Goal: Find specific page/section: Find specific page/section

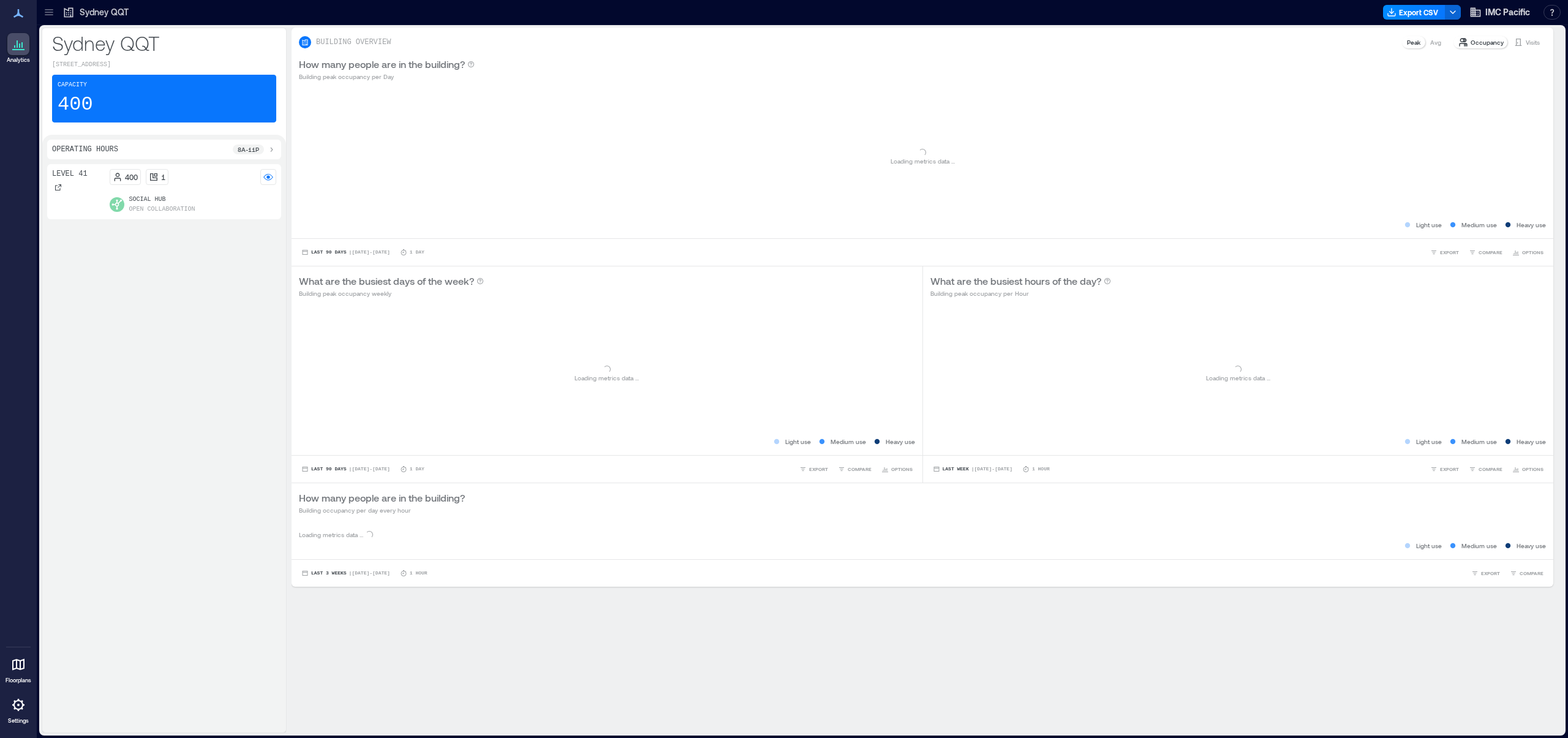
click at [64, 109] on p "400" at bounding box center [75, 105] width 36 height 24
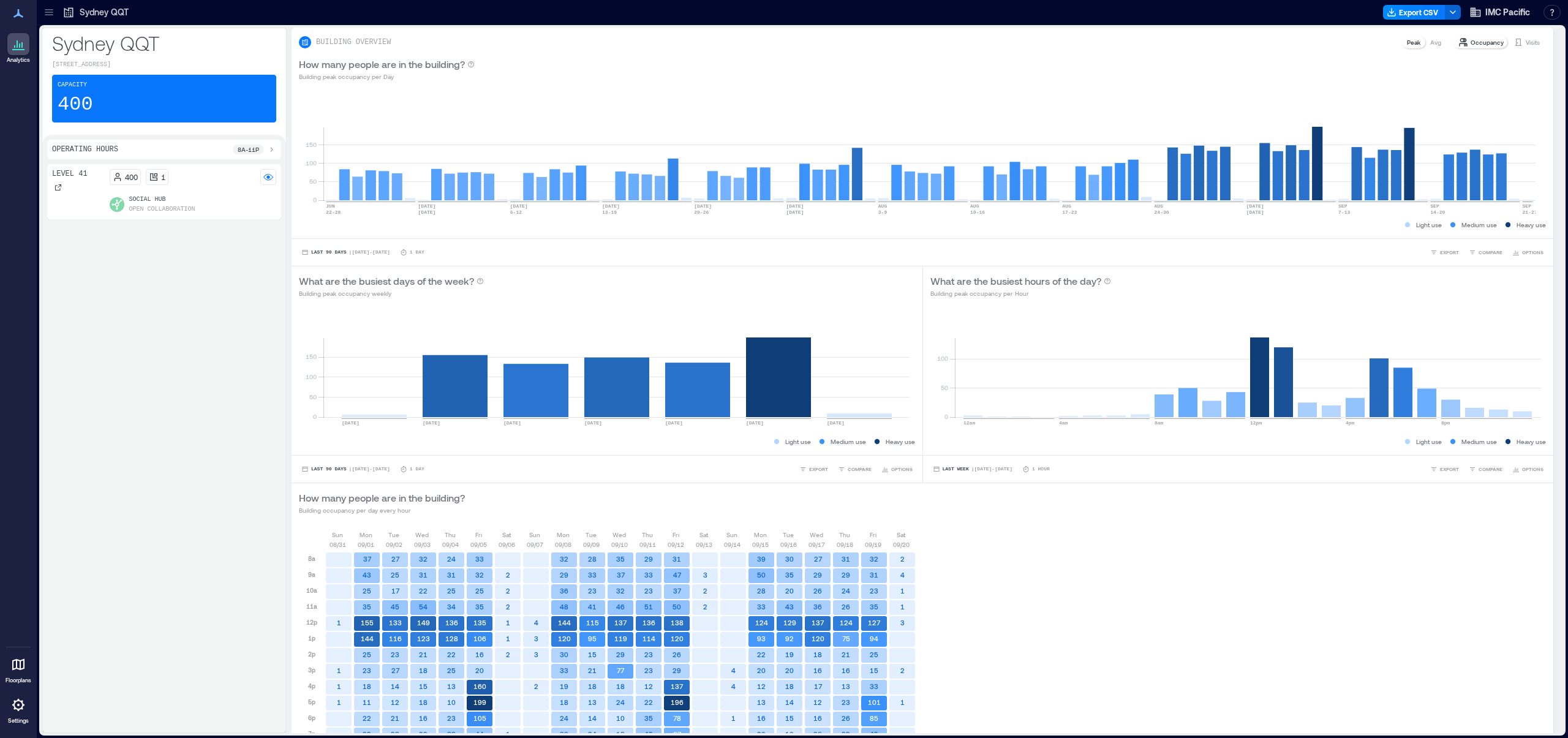
click at [162, 155] on div "Operating Hours 8a - 11p" at bounding box center [164, 149] width 224 height 10
click at [268, 248] on circle at bounding box center [268, 247] width 3 height 3
click at [142, 398] on div "Level 41 400 1 Social Hub Open Collaboration" at bounding box center [164, 480] width 234 height 494
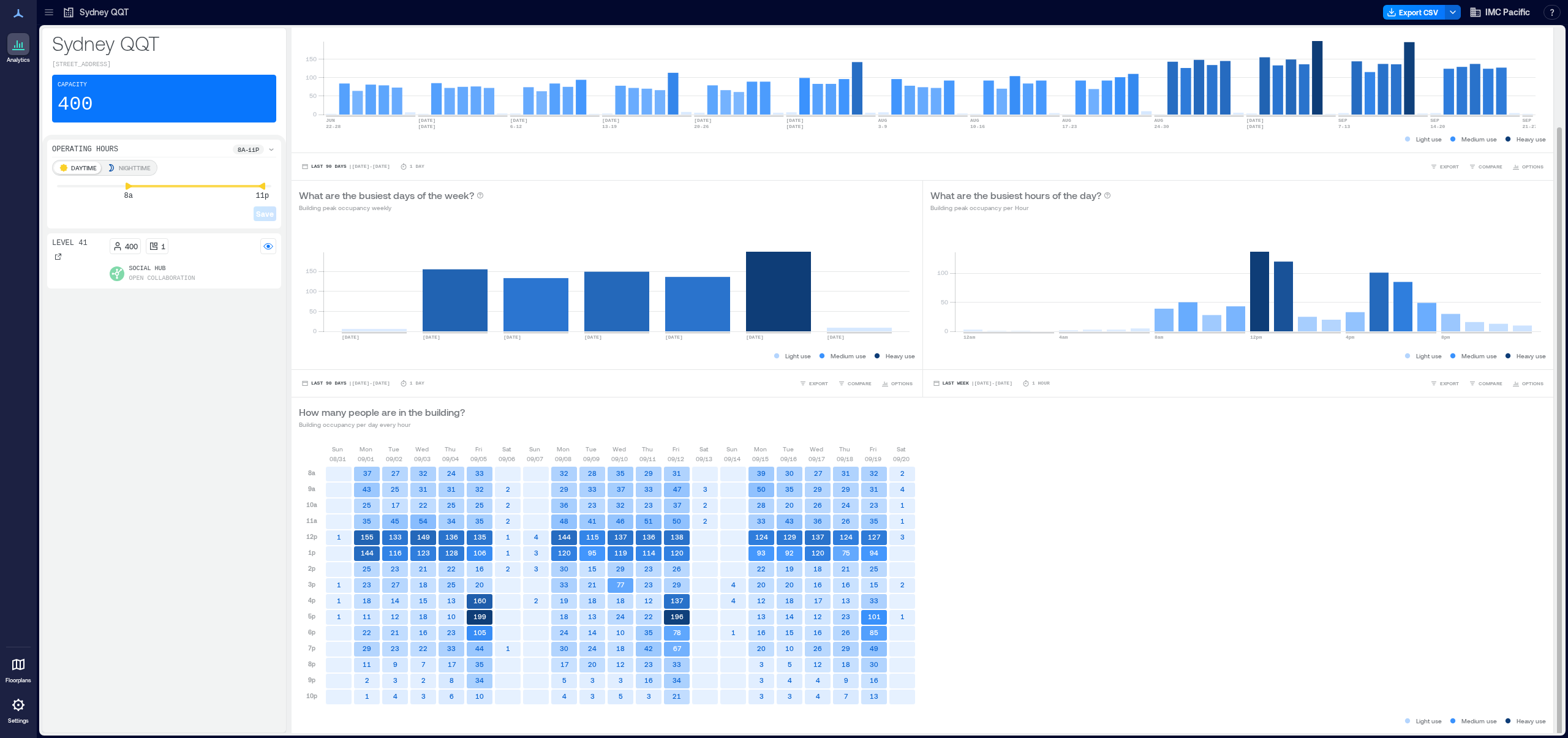
scroll to position [114, 0]
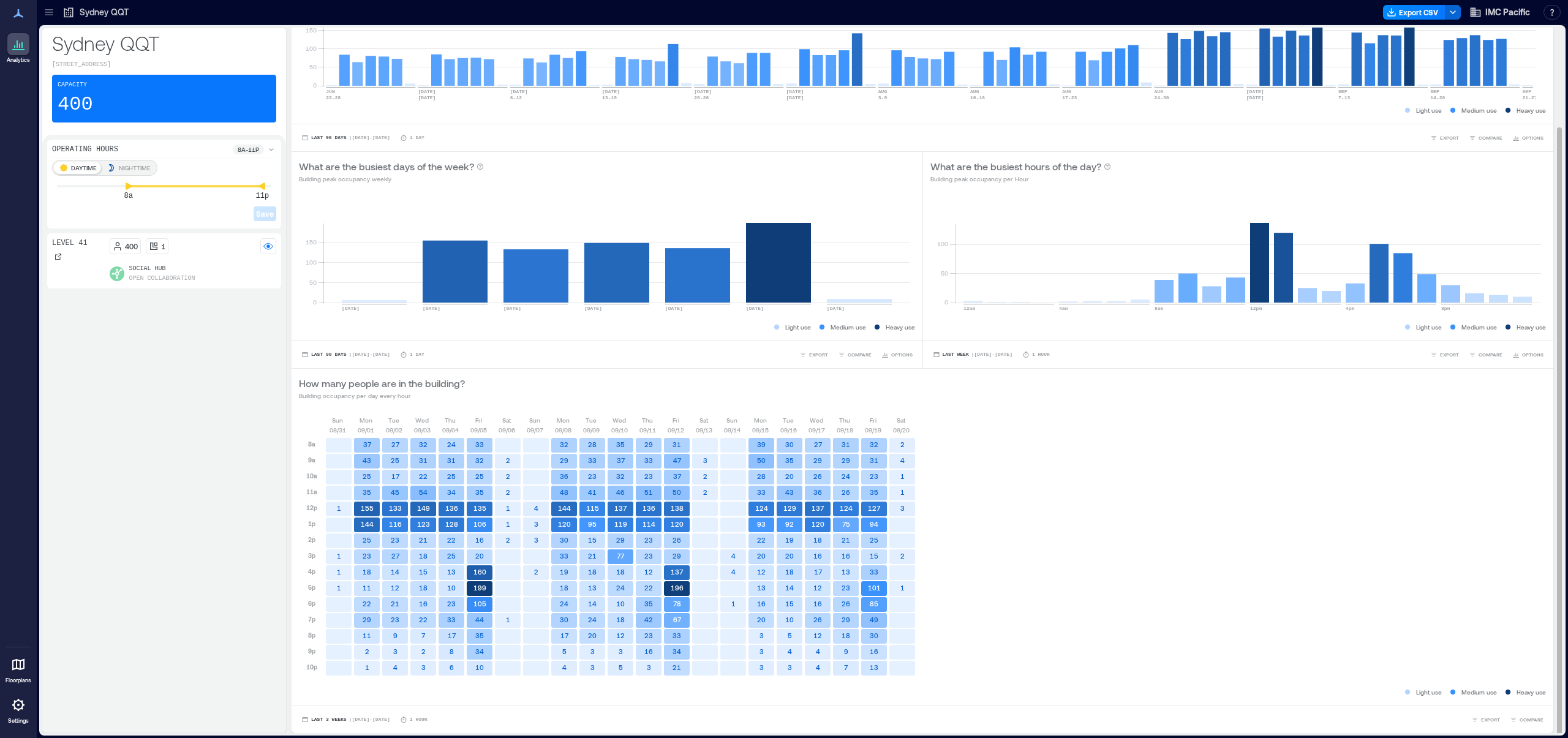
click at [364, 512] on text "155" at bounding box center [367, 508] width 13 height 8
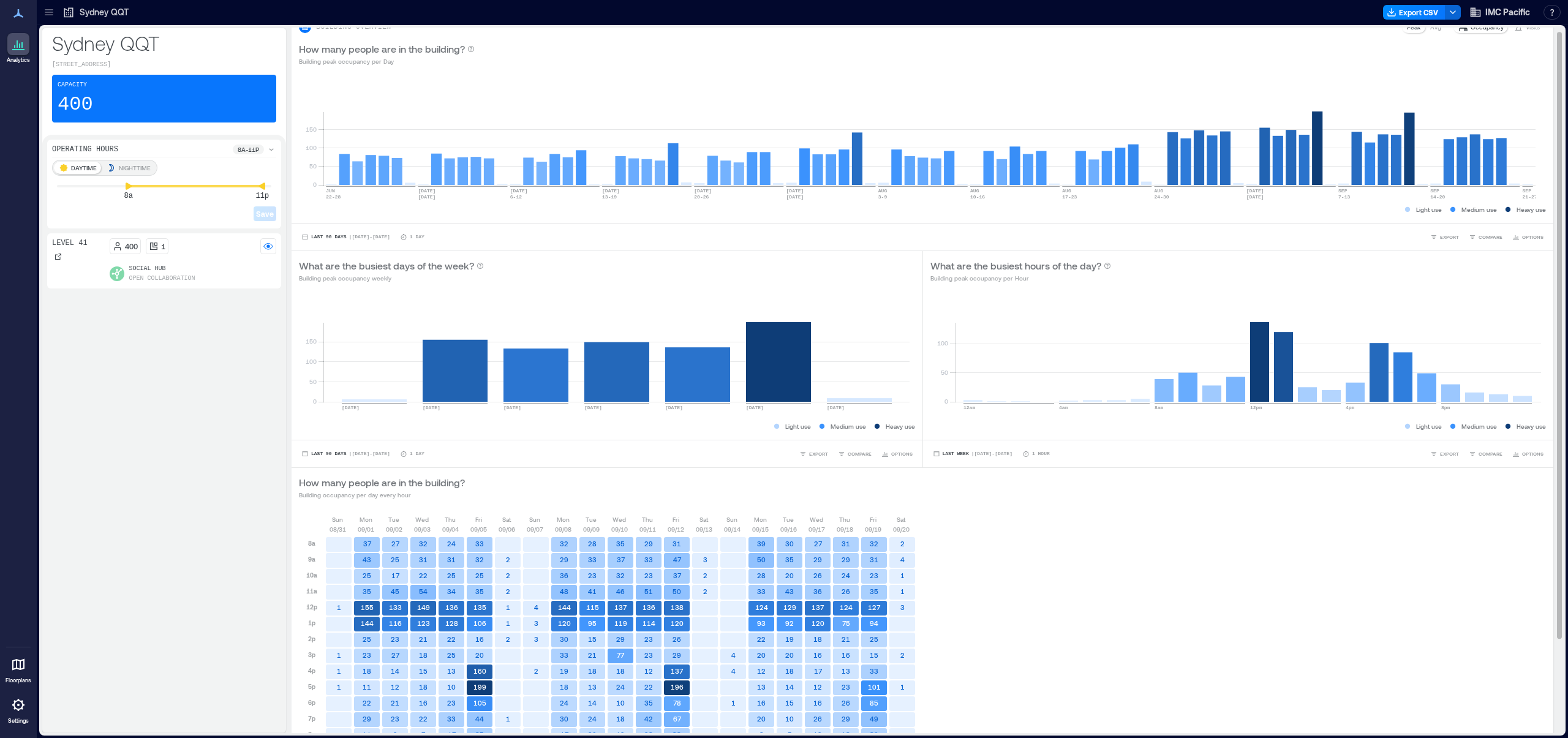
scroll to position [0, 0]
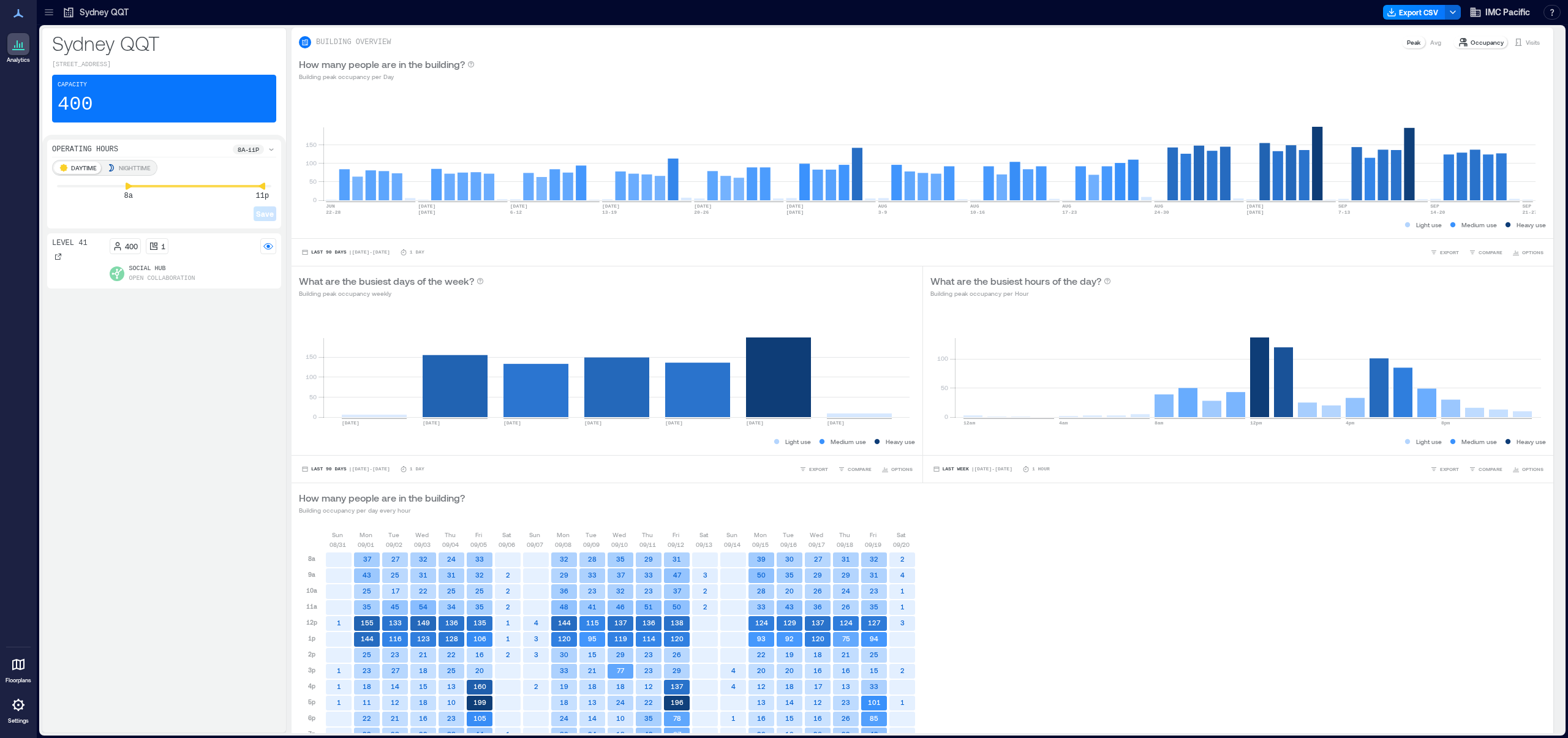
click at [20, 14] on icon at bounding box center [19, 13] width 10 height 9
click at [14, 14] on icon at bounding box center [19, 14] width 15 height 15
click at [53, 13] on icon at bounding box center [49, 12] width 12 height 12
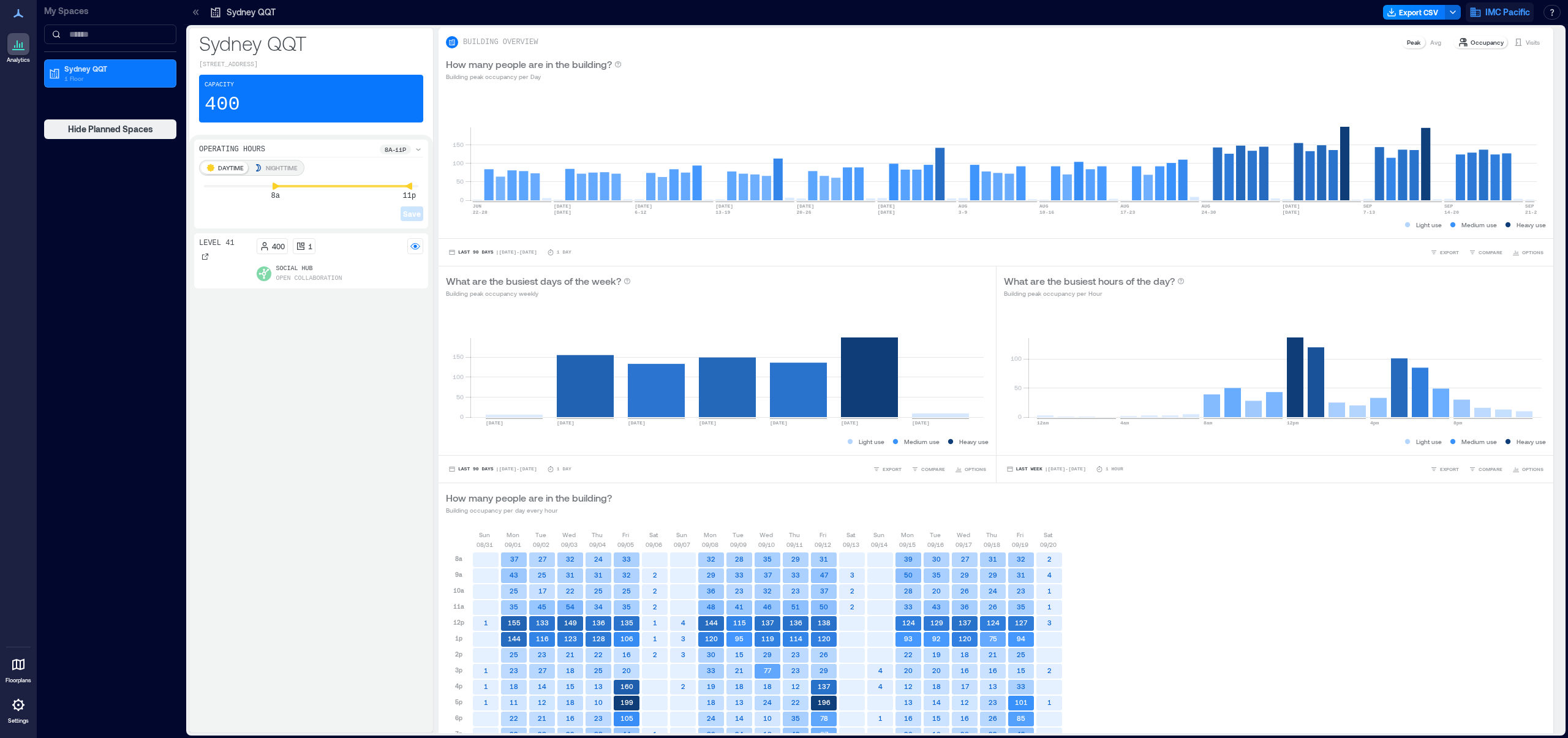
click at [1495, 11] on span "IMC Pacific" at bounding box center [1507, 12] width 45 height 12
